Goal: Transaction & Acquisition: Download file/media

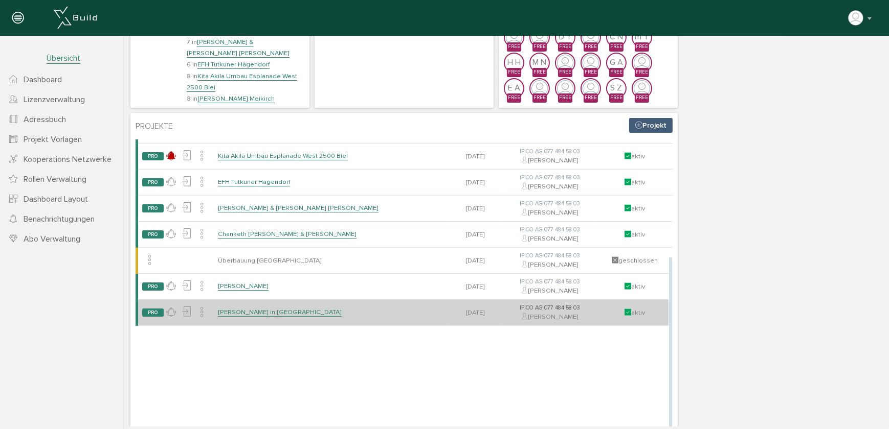
scroll to position [93, 0]
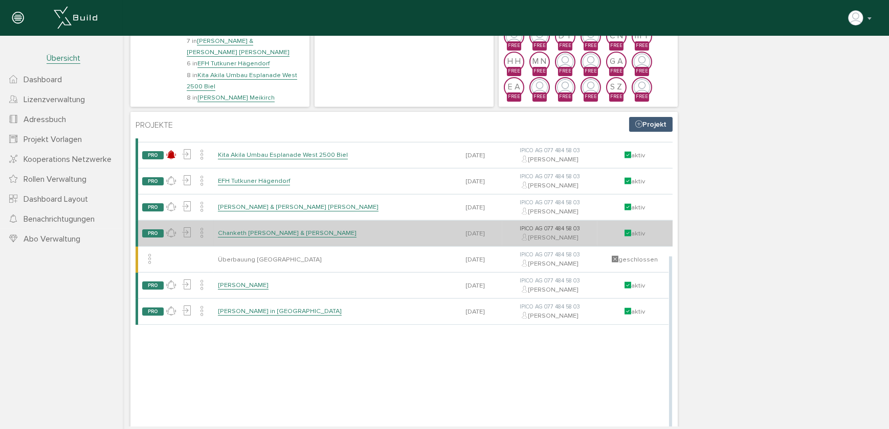
click at [249, 234] on link "Chanketh [PERSON_NAME] & [PERSON_NAME]" at bounding box center [286, 233] width 139 height 9
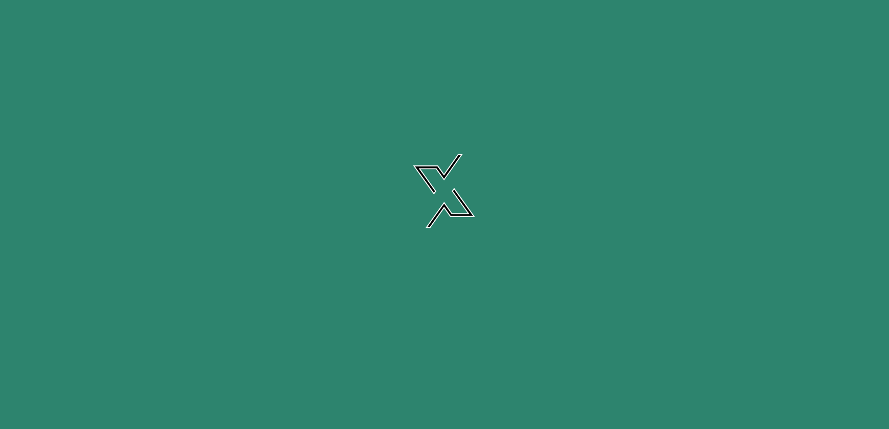
scroll to position [0, 0]
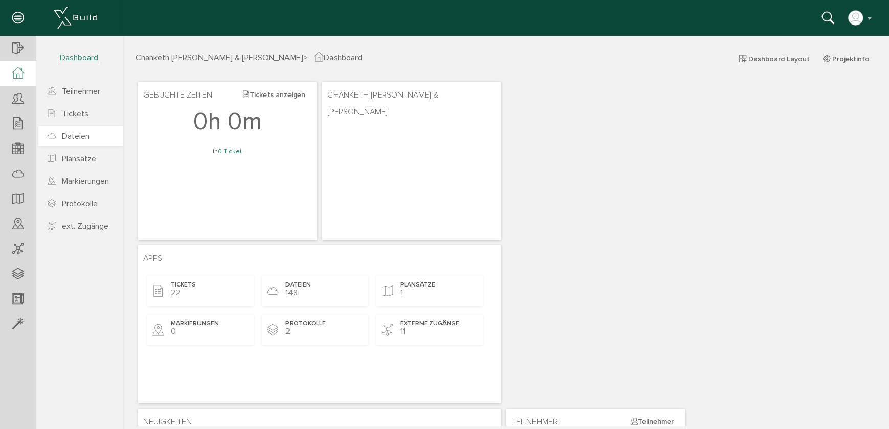
click at [79, 140] on span "Dateien" at bounding box center [76, 136] width 28 height 10
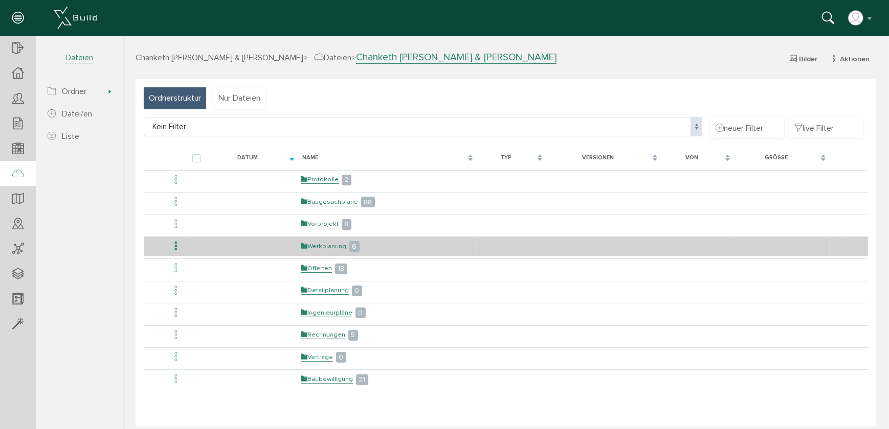
click at [311, 247] on link "Werkplanung" at bounding box center [323, 246] width 46 height 9
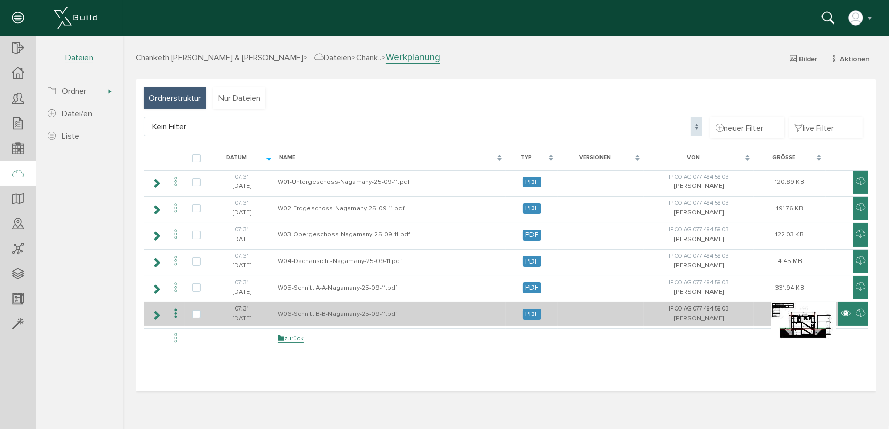
click at [842, 311] on icon at bounding box center [845, 314] width 10 height 12
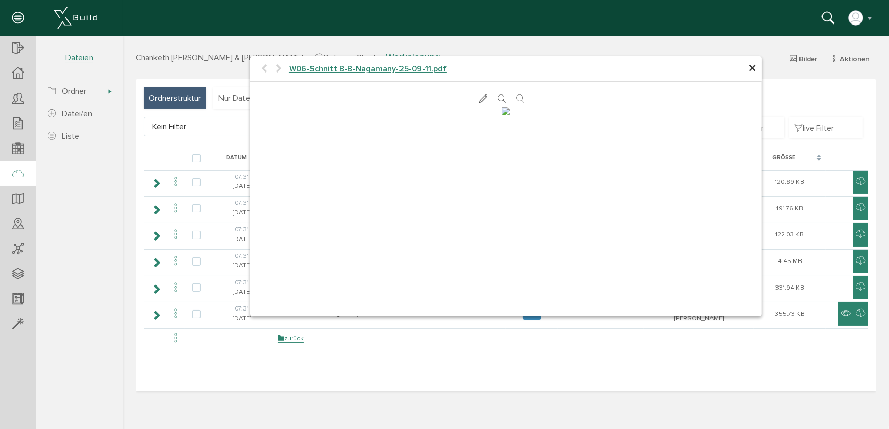
click at [749, 68] on span "×" at bounding box center [752, 69] width 8 height 20
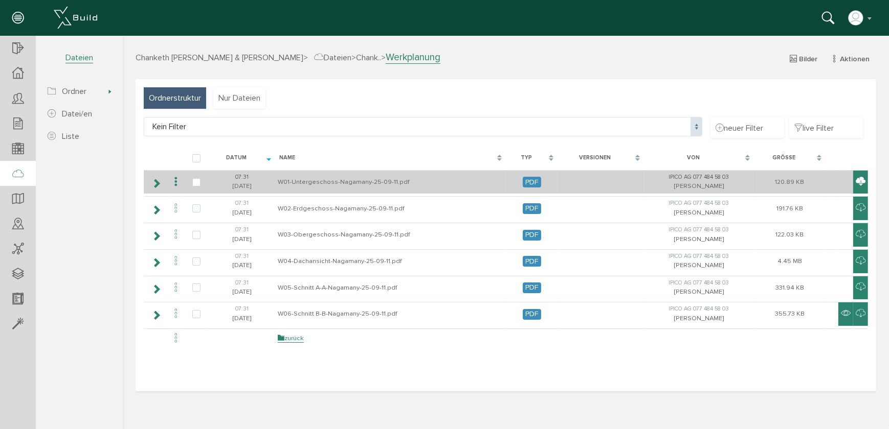
click at [859, 181] on icon at bounding box center [860, 182] width 10 height 12
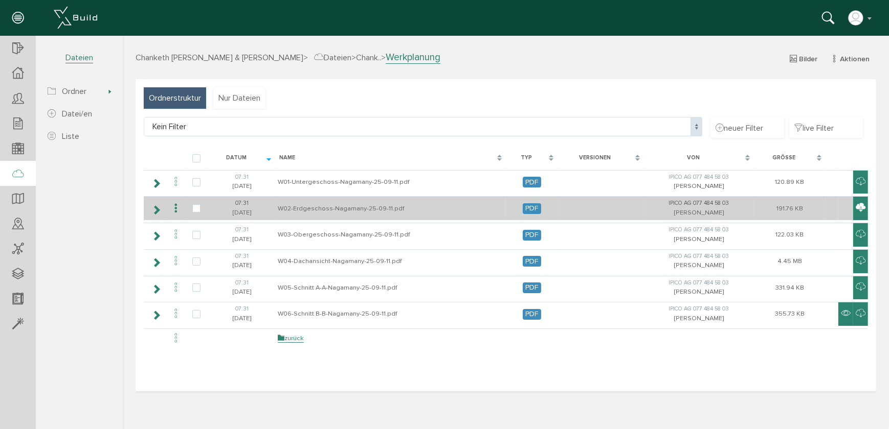
click at [861, 210] on icon at bounding box center [860, 208] width 10 height 12
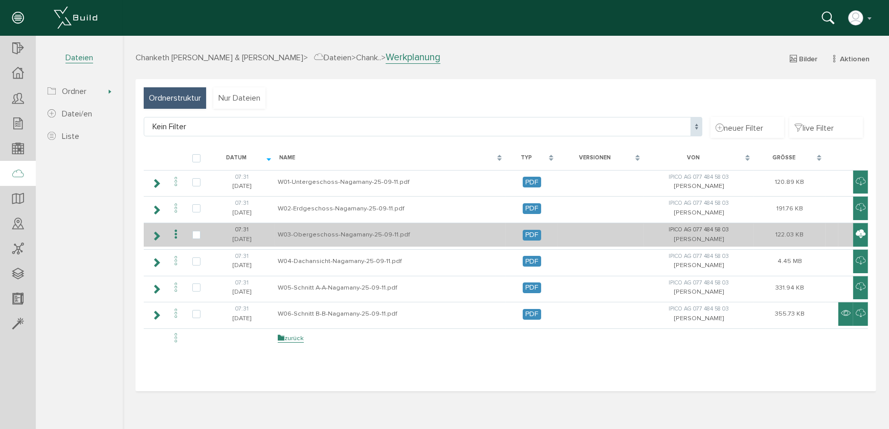
click at [856, 234] on icon at bounding box center [860, 235] width 10 height 12
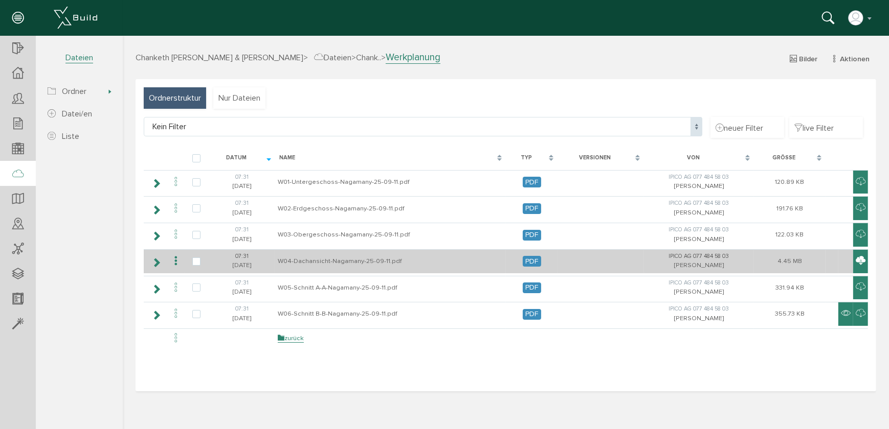
click at [858, 257] on icon at bounding box center [860, 261] width 10 height 12
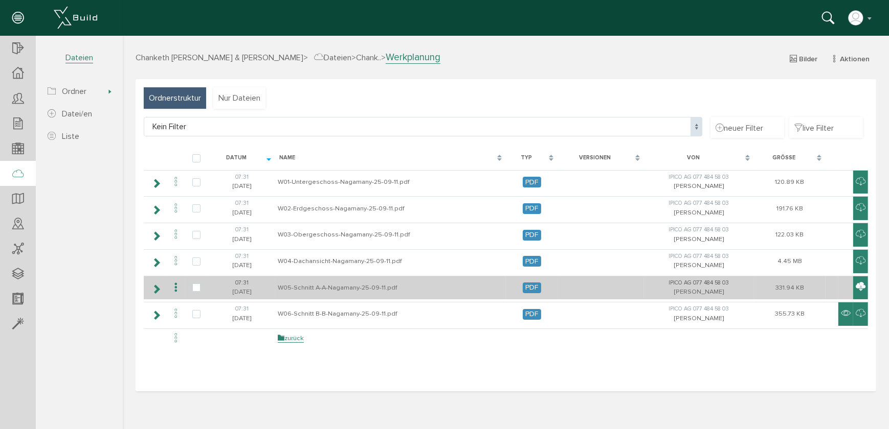
click at [860, 283] on icon at bounding box center [860, 287] width 10 height 12
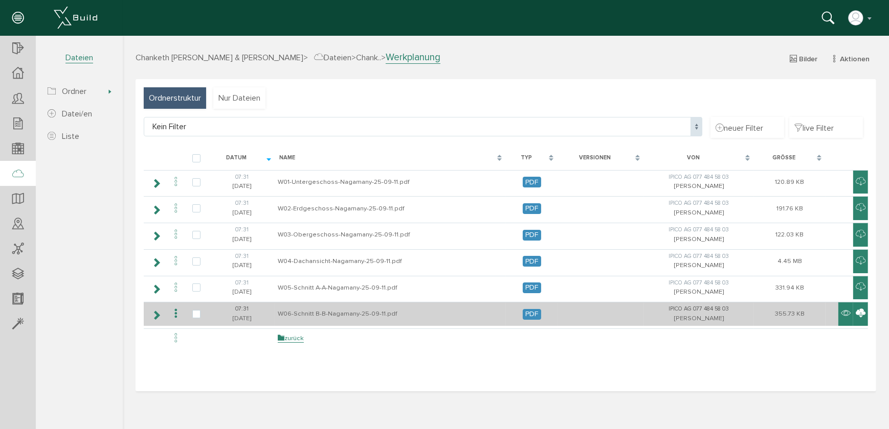
click at [858, 310] on icon at bounding box center [860, 314] width 10 height 12
